Goal: Transaction & Acquisition: Purchase product/service

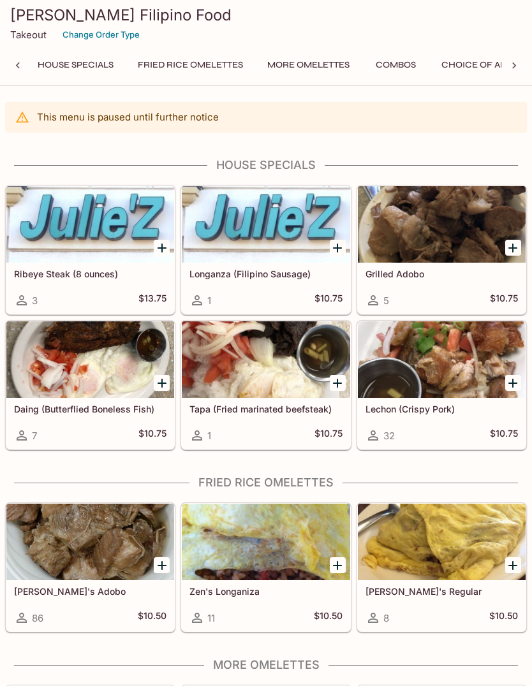
click at [399, 369] on div at bounding box center [442, 359] width 168 height 77
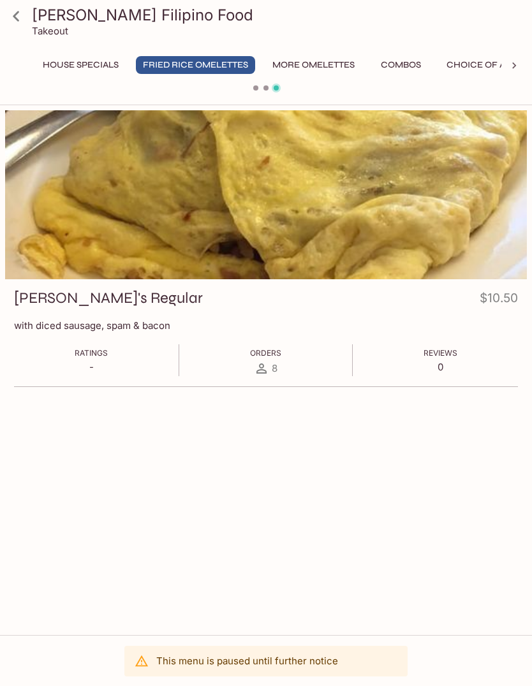
click at [15, 15] on icon at bounding box center [16, 16] width 6 height 10
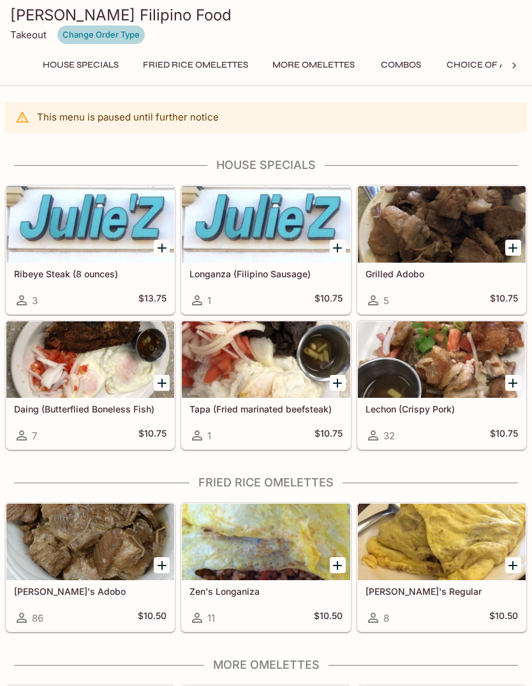
click at [94, 35] on button "Change Order Type" at bounding box center [101, 35] width 89 height 20
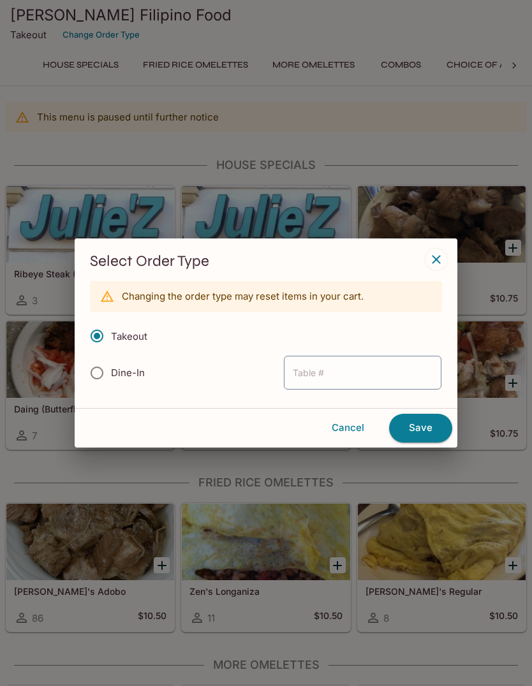
click at [94, 379] on input "Dine-In" at bounding box center [97, 373] width 27 height 27
radio input "true"
click at [95, 347] on input "Takeout" at bounding box center [97, 336] width 27 height 27
radio input "true"
click at [94, 156] on div "Select Order Type Changing the order type may reset items in your cart. Takeout…" at bounding box center [266, 343] width 532 height 686
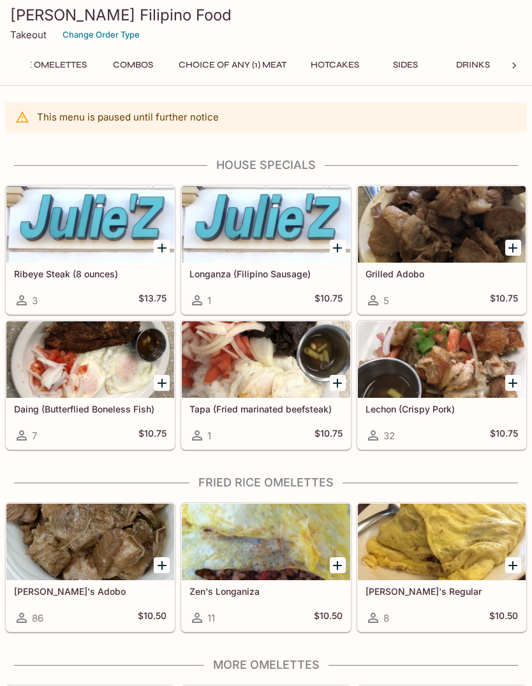
scroll to position [0, 273]
click at [217, 70] on button "Choice of Any (1) Meat" at bounding box center [233, 65] width 122 height 18
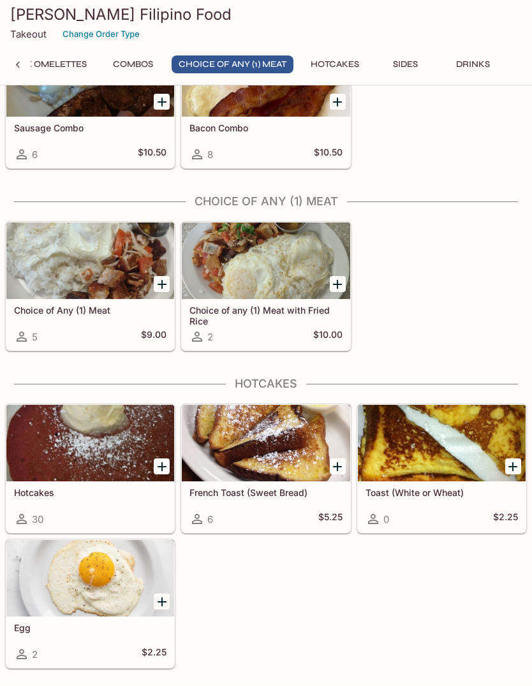
scroll to position [1050, 0]
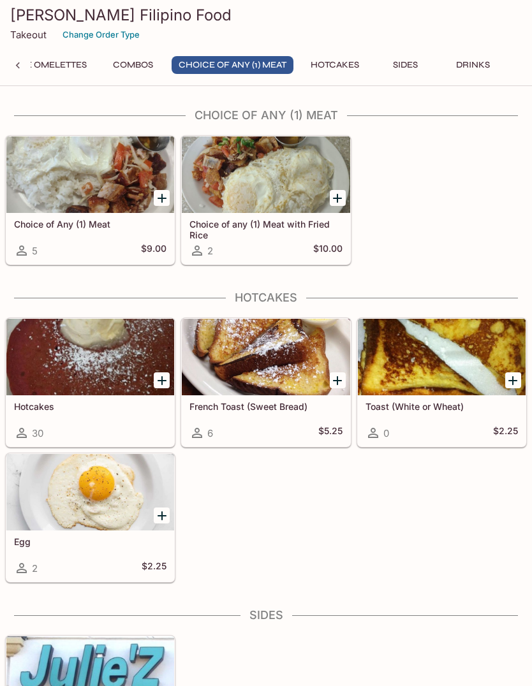
click at [82, 213] on div at bounding box center [90, 174] width 168 height 77
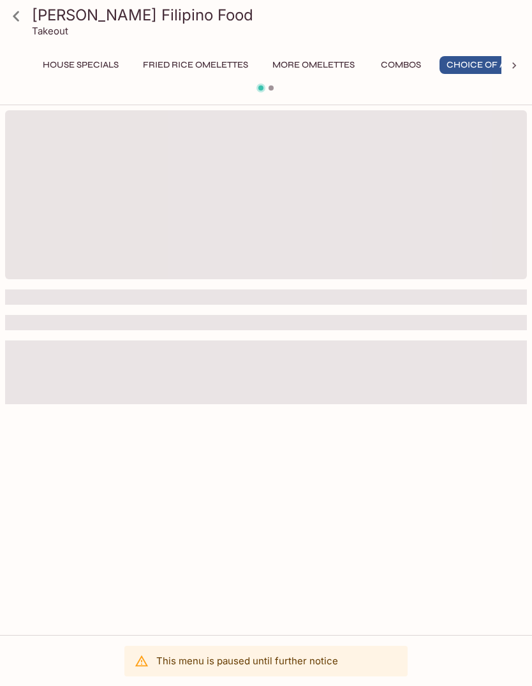
scroll to position [0, 64]
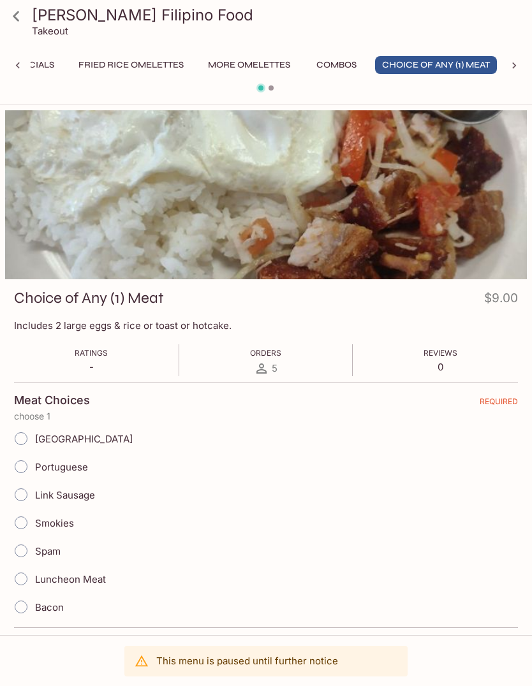
click at [24, 575] on input "Luncheon Meat" at bounding box center [21, 579] width 27 height 27
radio input "true"
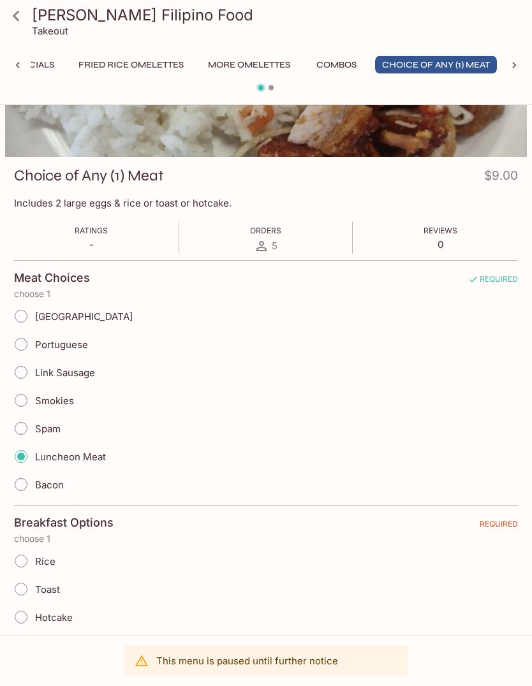
scroll to position [133, 0]
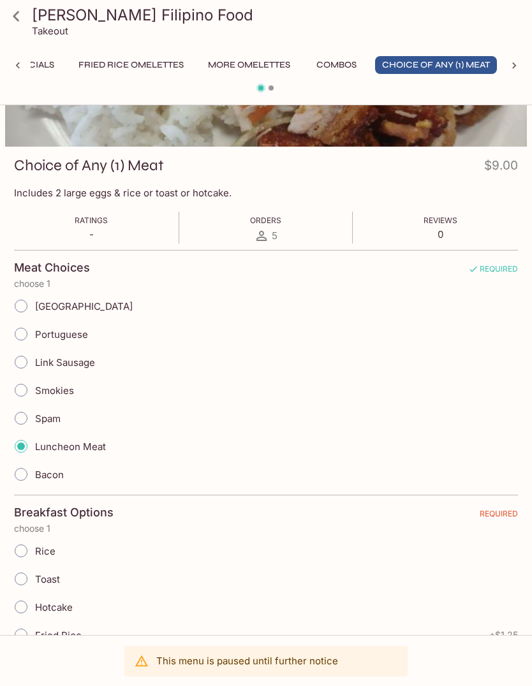
click at [24, 553] on input "Rice" at bounding box center [21, 551] width 27 height 27
radio input "true"
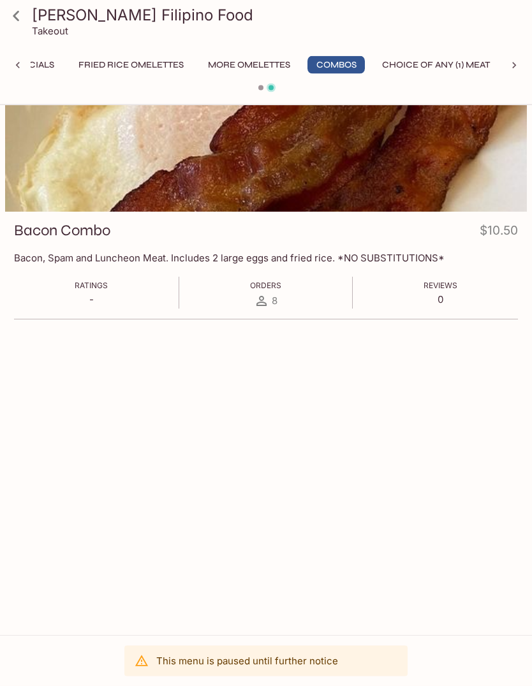
scroll to position [0, 0]
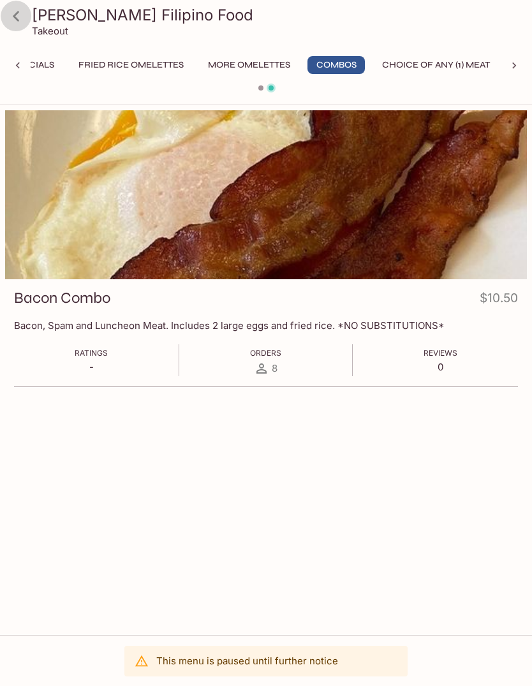
click at [19, 13] on icon at bounding box center [16, 16] width 22 height 22
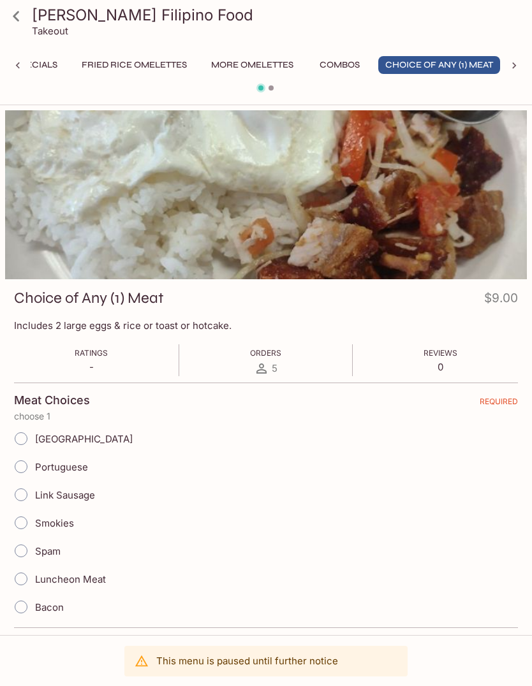
scroll to position [0, 64]
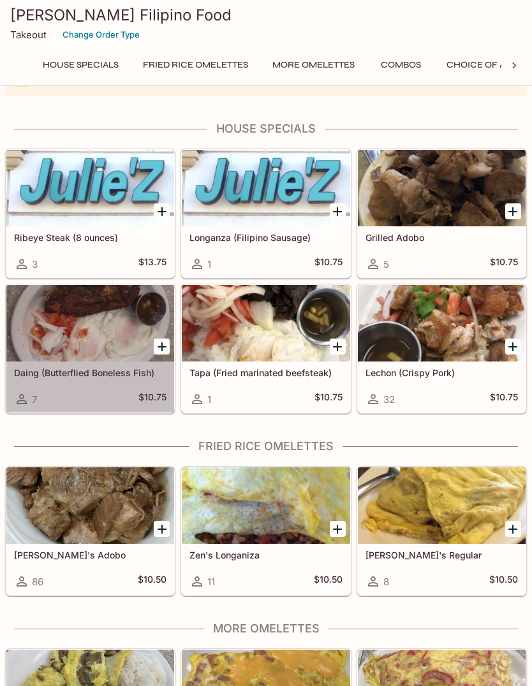
scroll to position [29, 0]
